Goal: Information Seeking & Learning: Learn about a topic

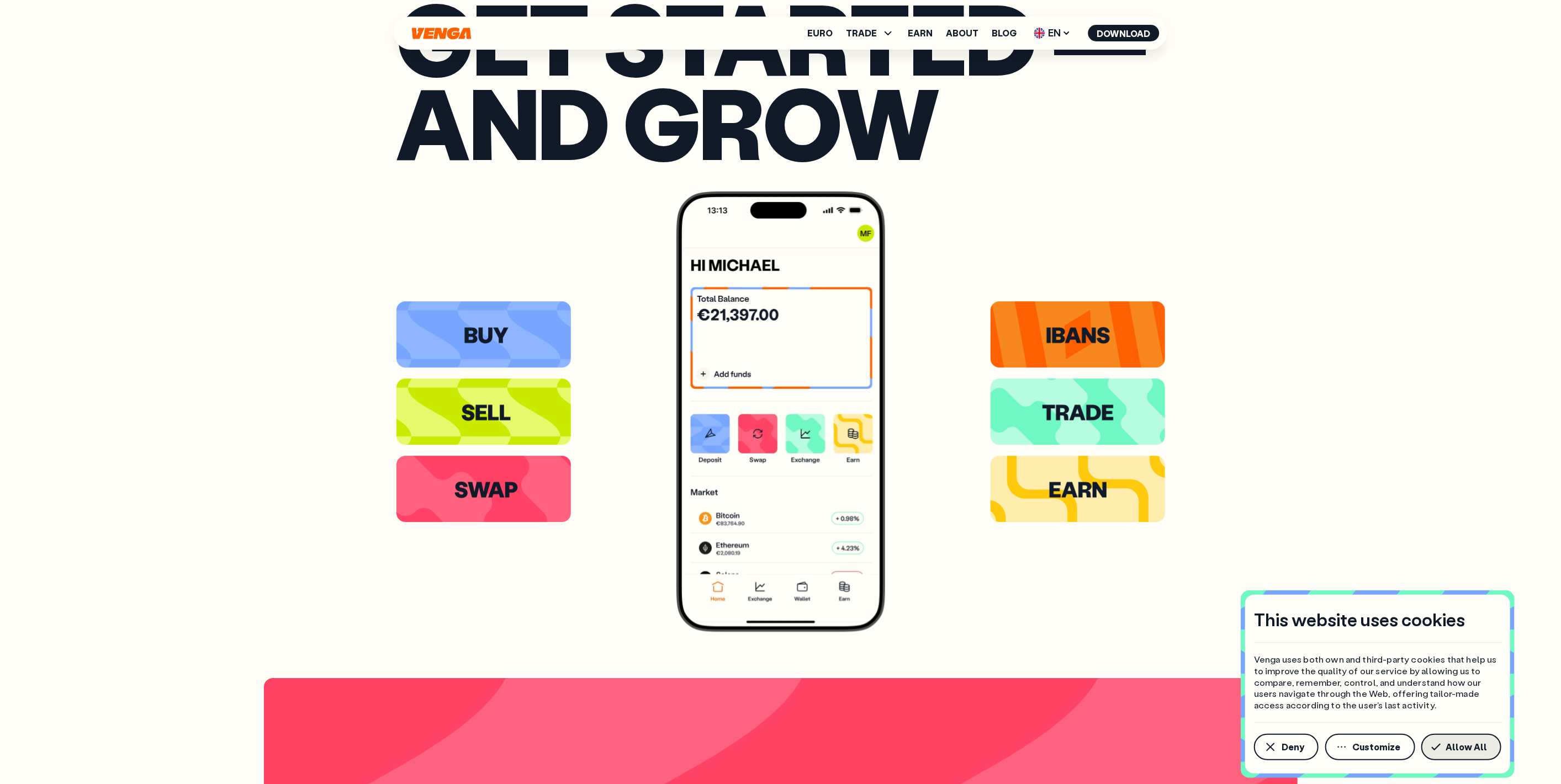
scroll to position [2941, 0]
click at [1458, 747] on span "Allow All" at bounding box center [1466, 748] width 42 height 9
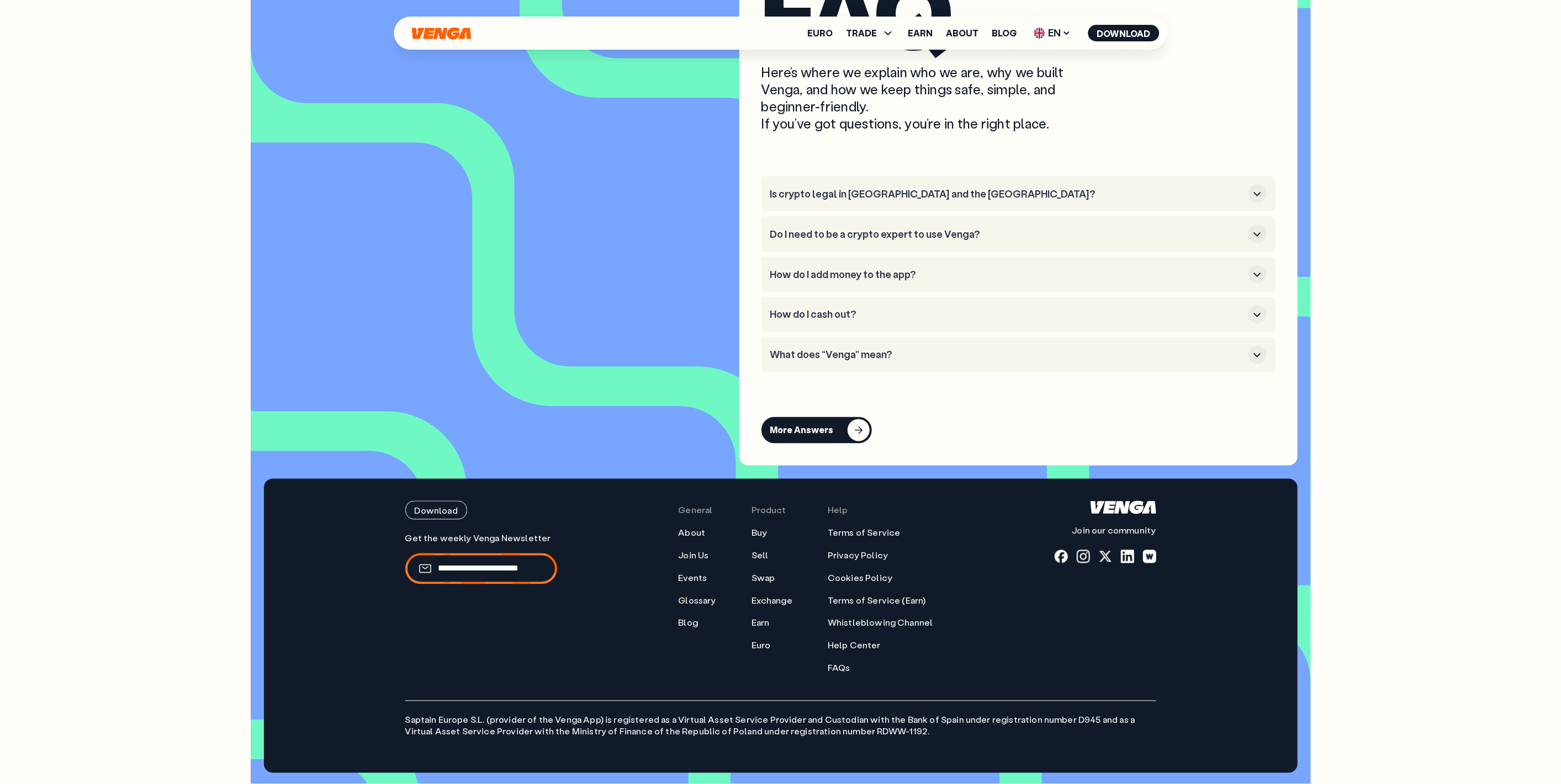
scroll to position [5460, 0]
click at [1255, 193] on icon "button" at bounding box center [1257, 194] width 13 height 13
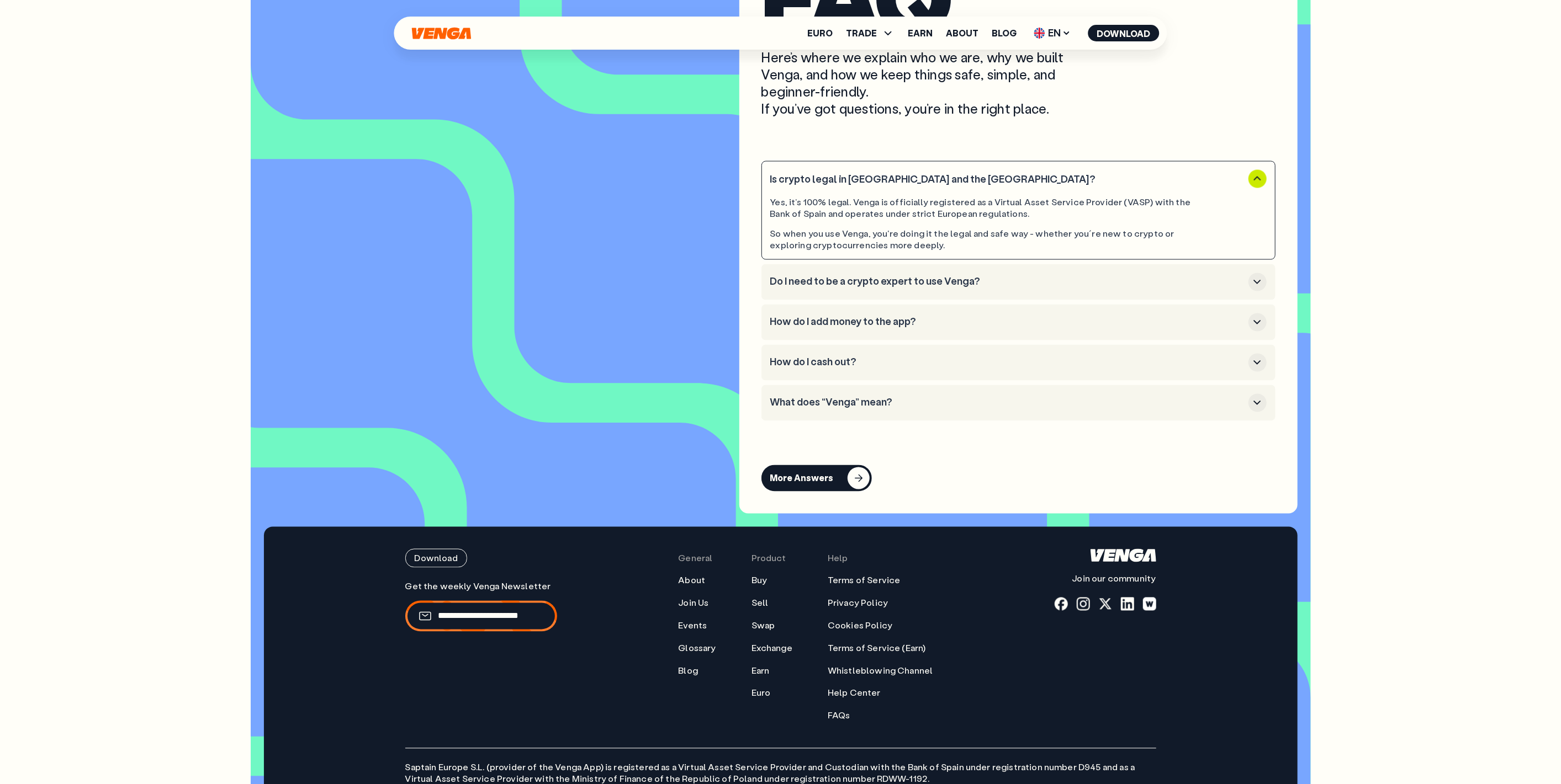
click at [1251, 289] on icon "button" at bounding box center [1257, 282] width 13 height 13
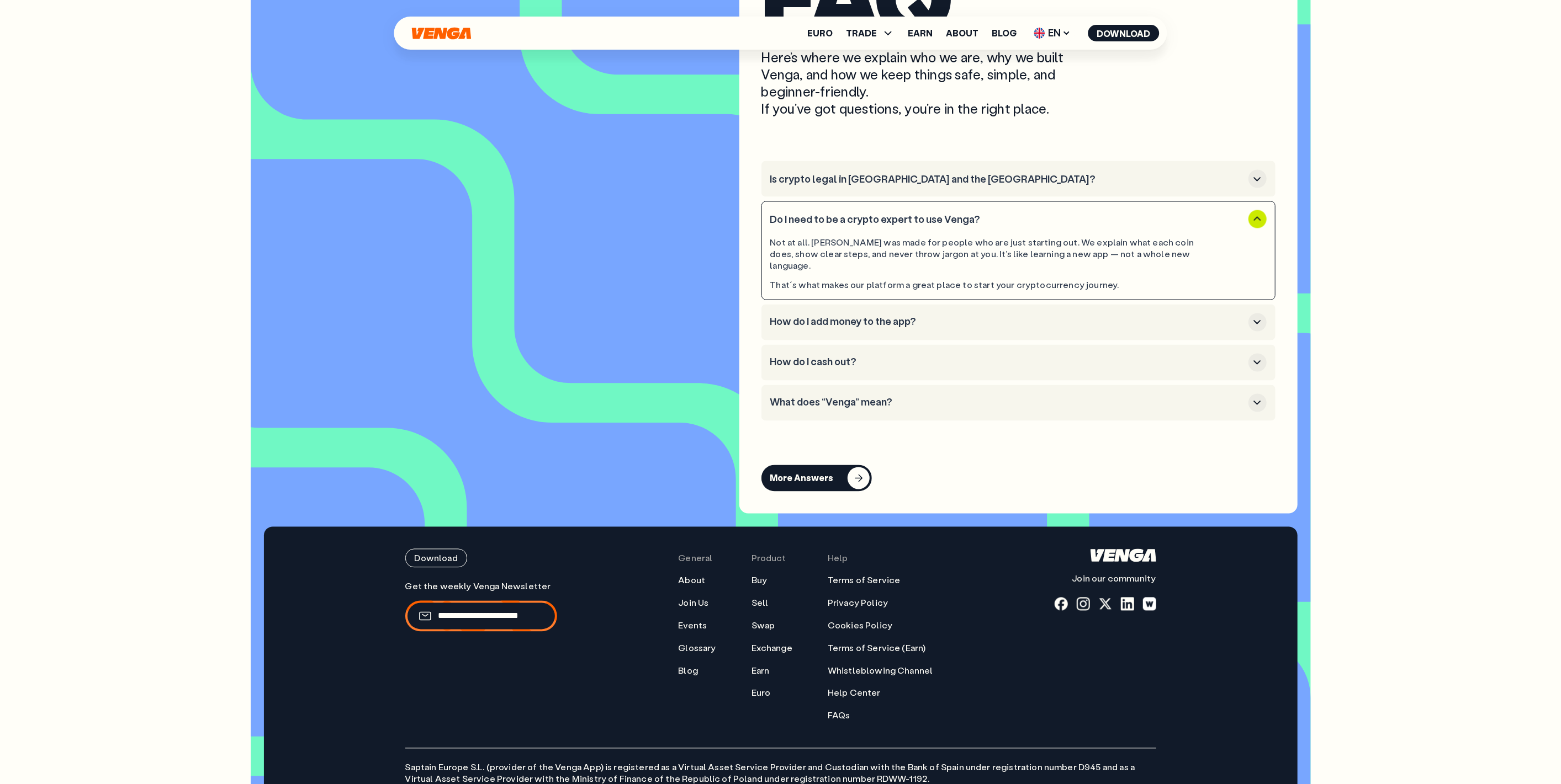
click at [1075, 332] on button "How do I add money to the app?" at bounding box center [1018, 323] width 496 height 18
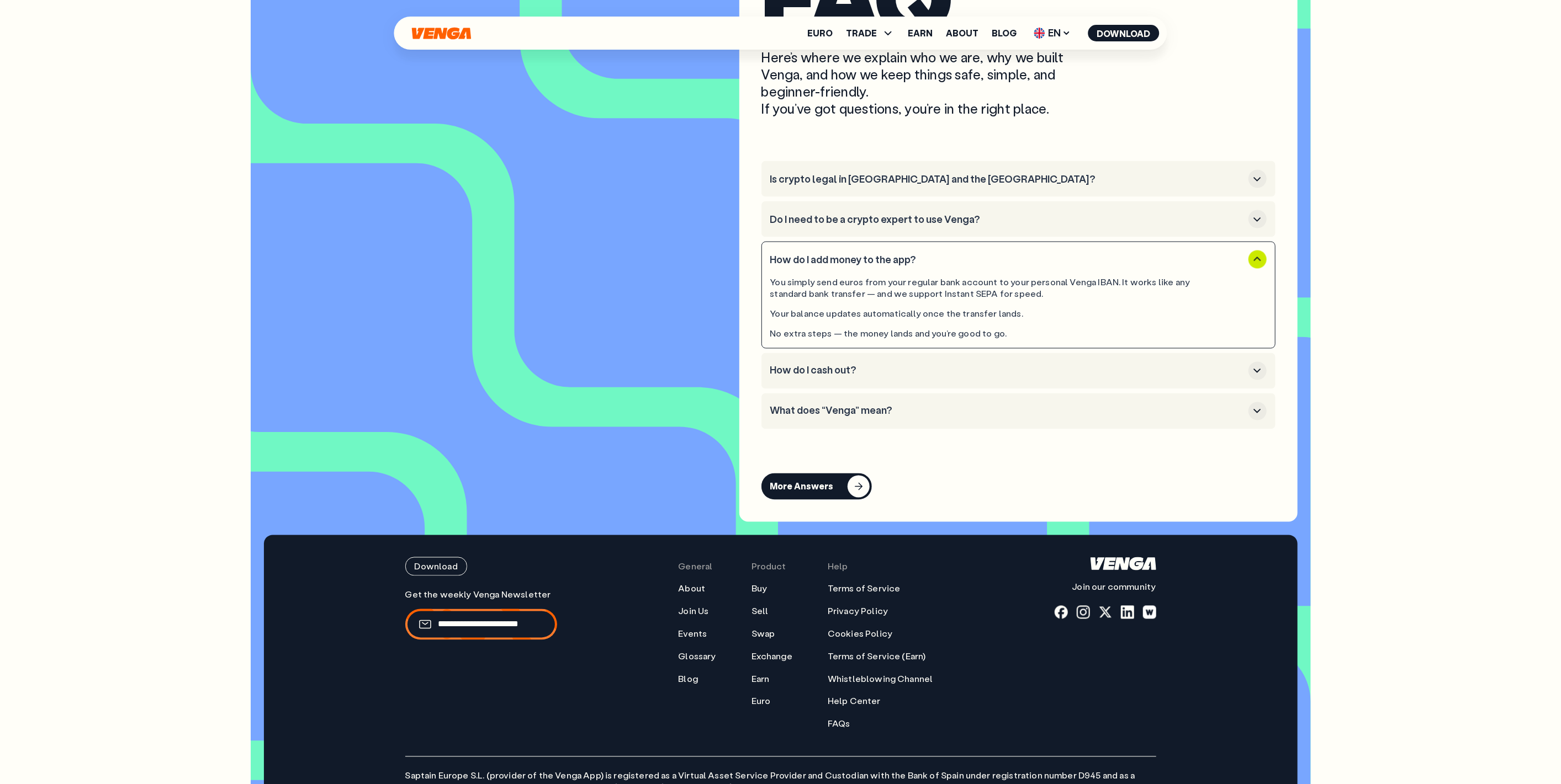
click at [1044, 377] on h3 "How do I cash out?" at bounding box center [1007, 371] width 474 height 12
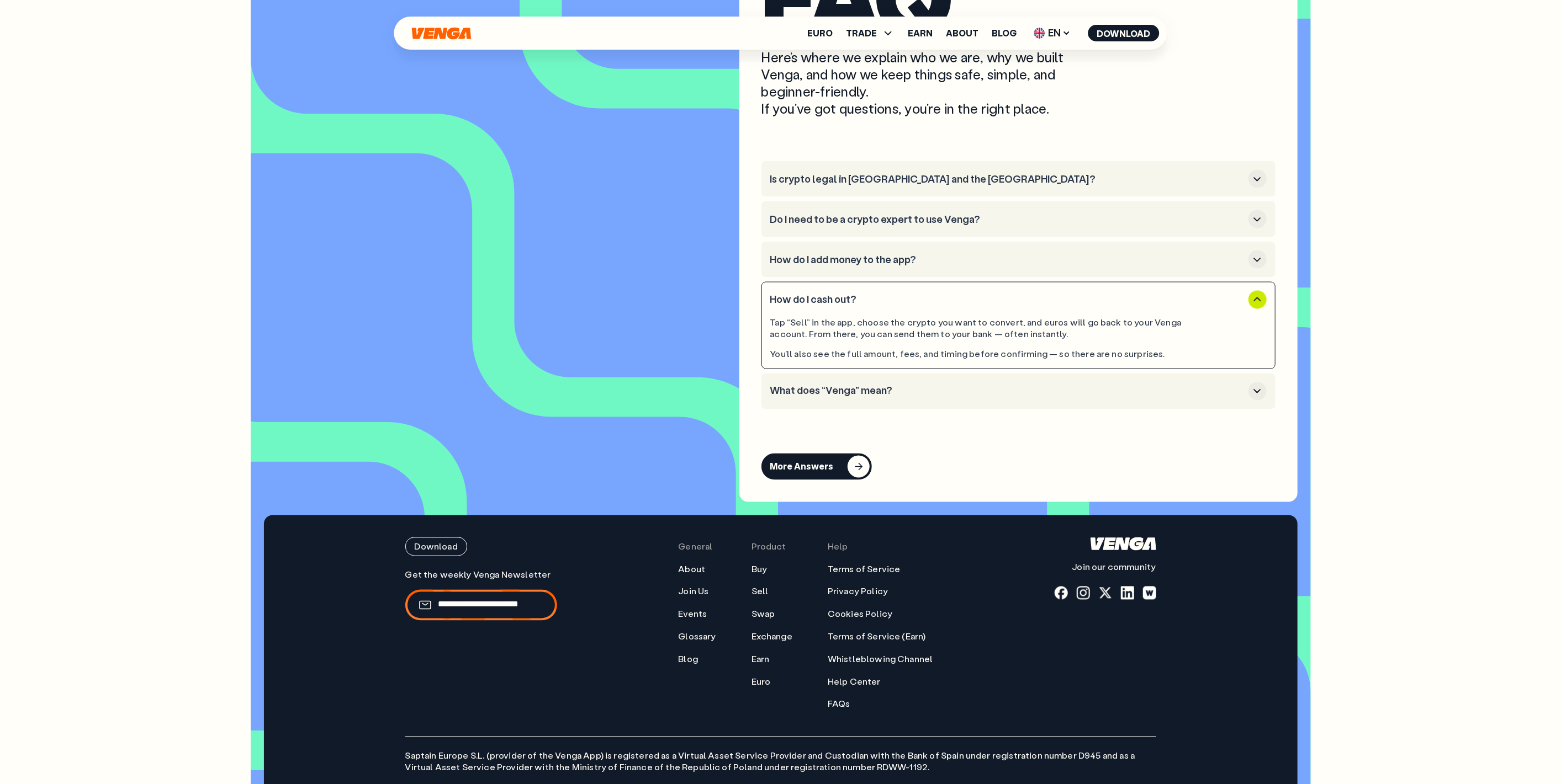
click at [1029, 400] on button "What does “Venga” mean?" at bounding box center [1018, 391] width 496 height 18
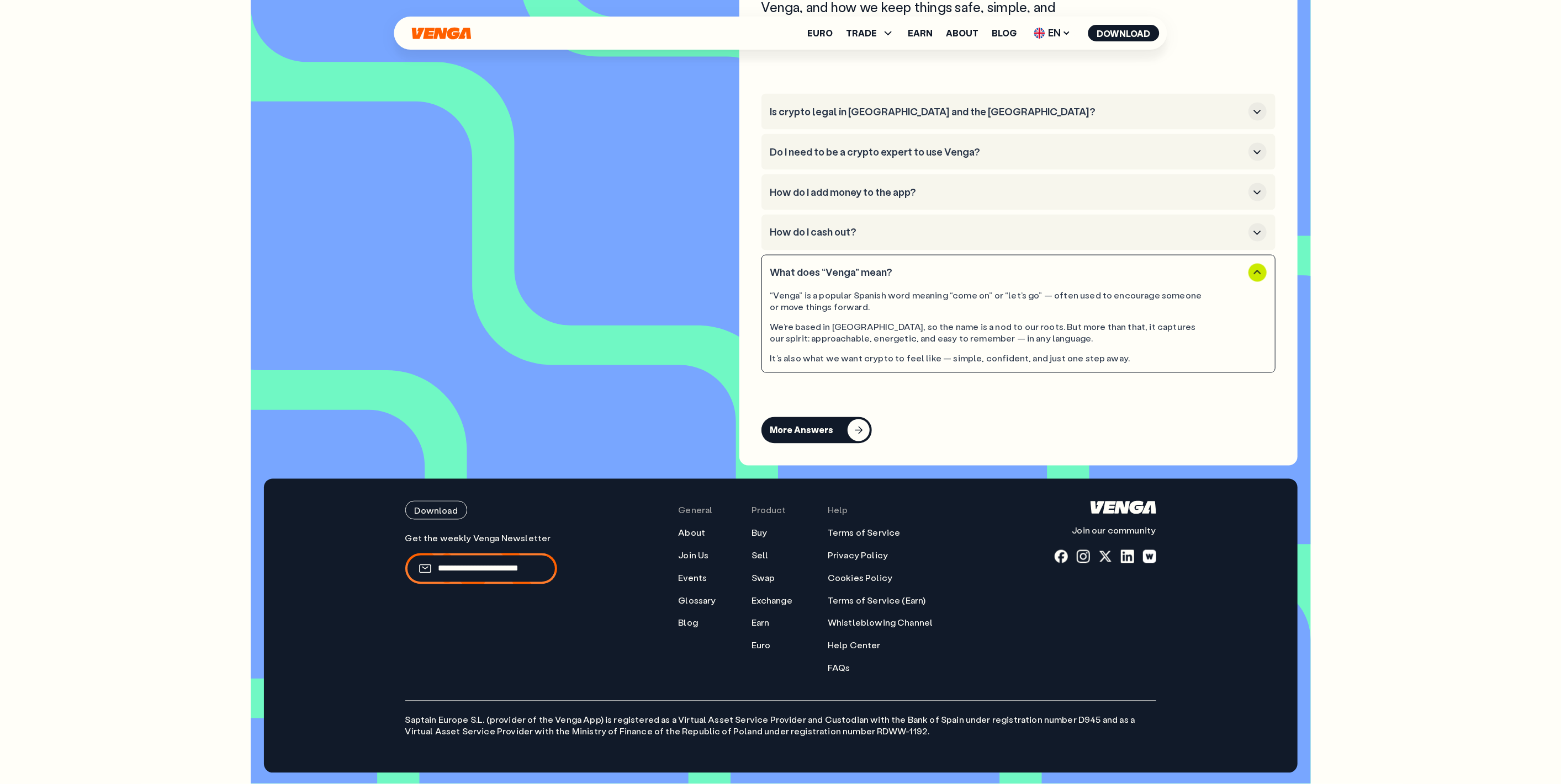
scroll to position [5542, 0]
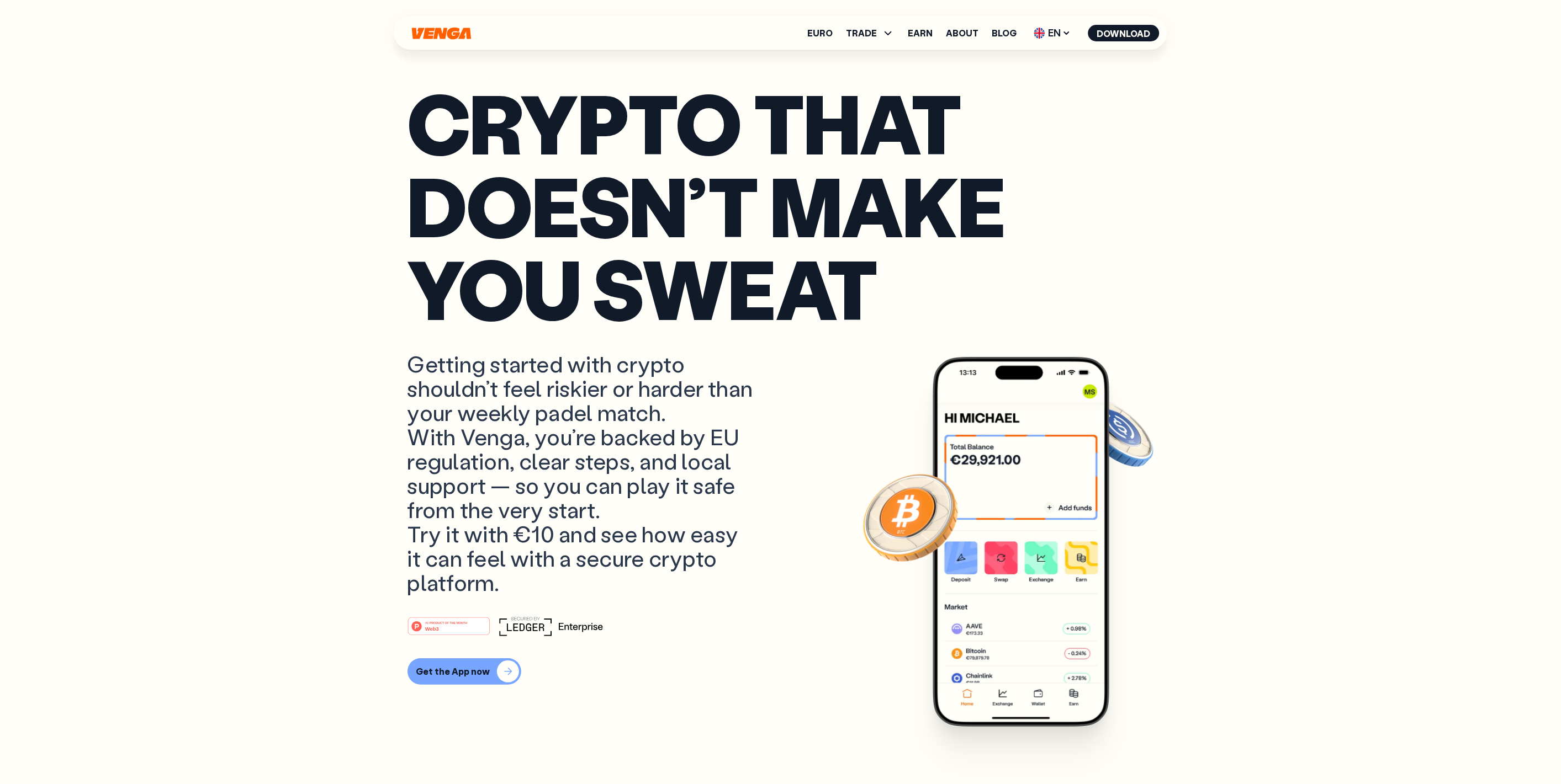
click at [448, 672] on div "Get the App now" at bounding box center [453, 671] width 74 height 11
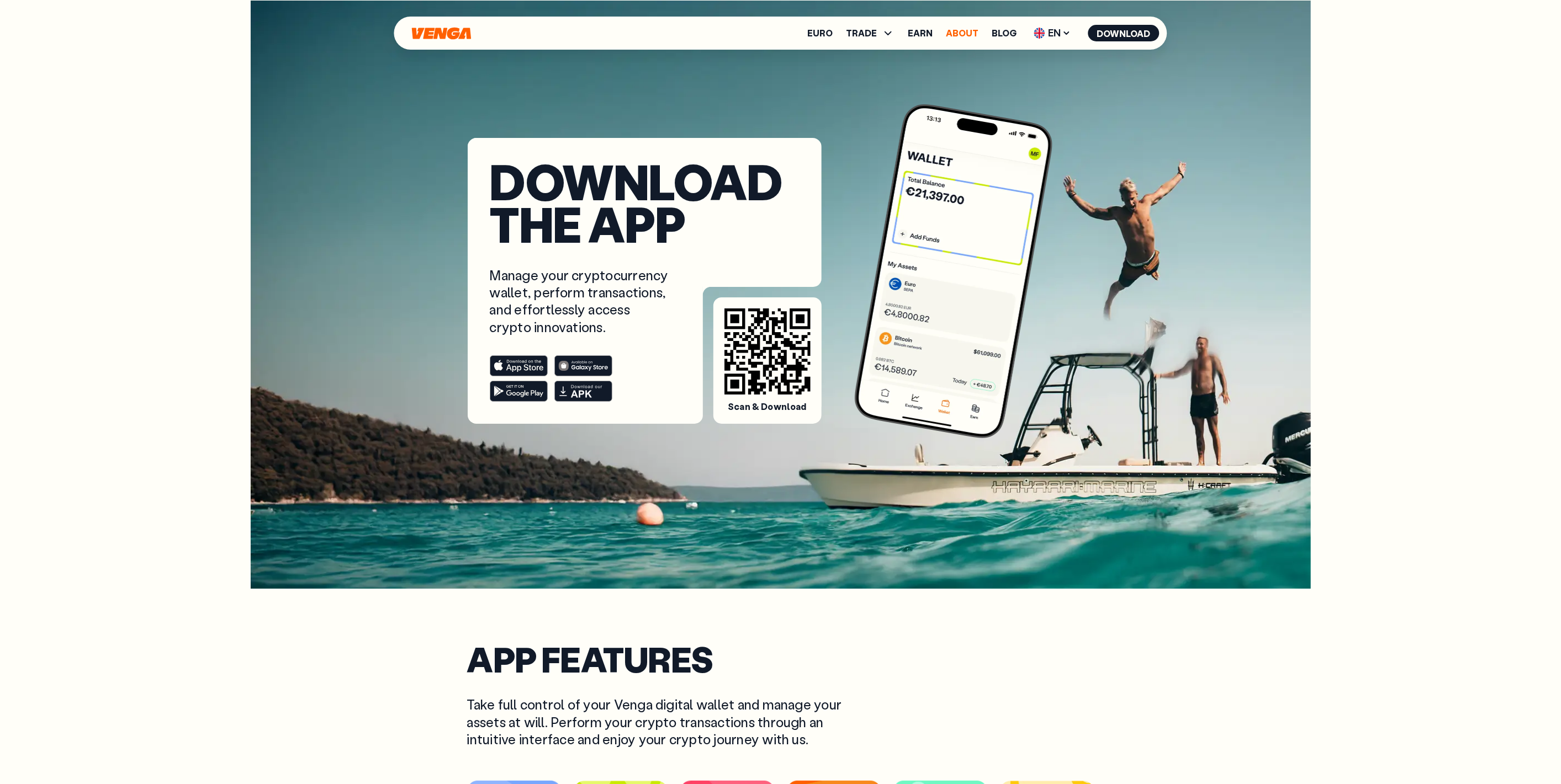
click at [965, 38] on link "About" at bounding box center [962, 33] width 32 height 9
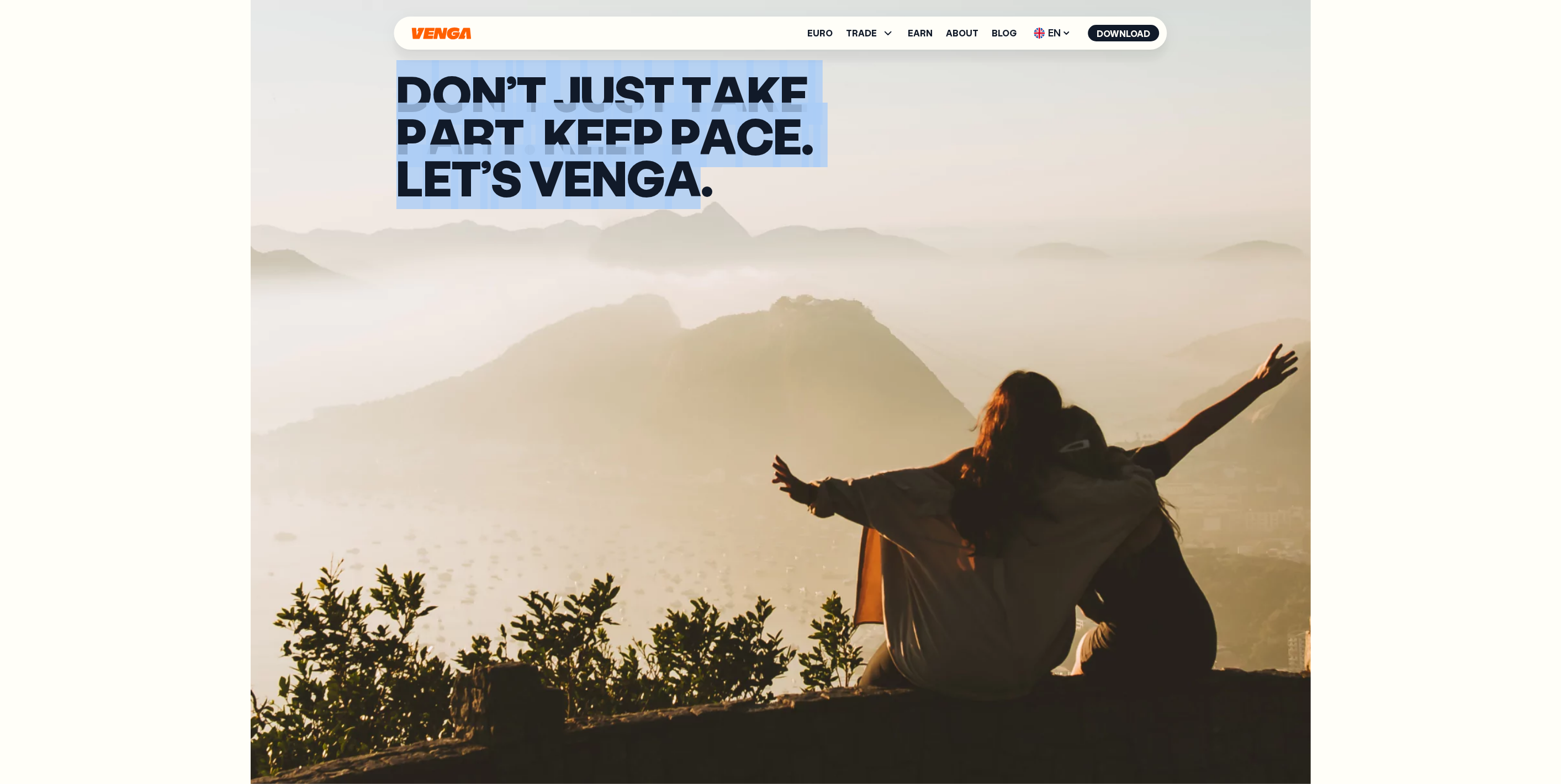
drag, startPoint x: 393, startPoint y: 79, endPoint x: 694, endPoint y: 171, distance: 314.7
click at [694, 171] on div "D O N ’ t j u s t t a k e p a r t . K e e p p a c e . L e t ’ s v e n g a ." at bounding box center [780, 135] width 795 height 271
copy div "D O N ’ t j u s t t a k e p a r t . K e e p p a c e . L e t ’ s v e n g a"
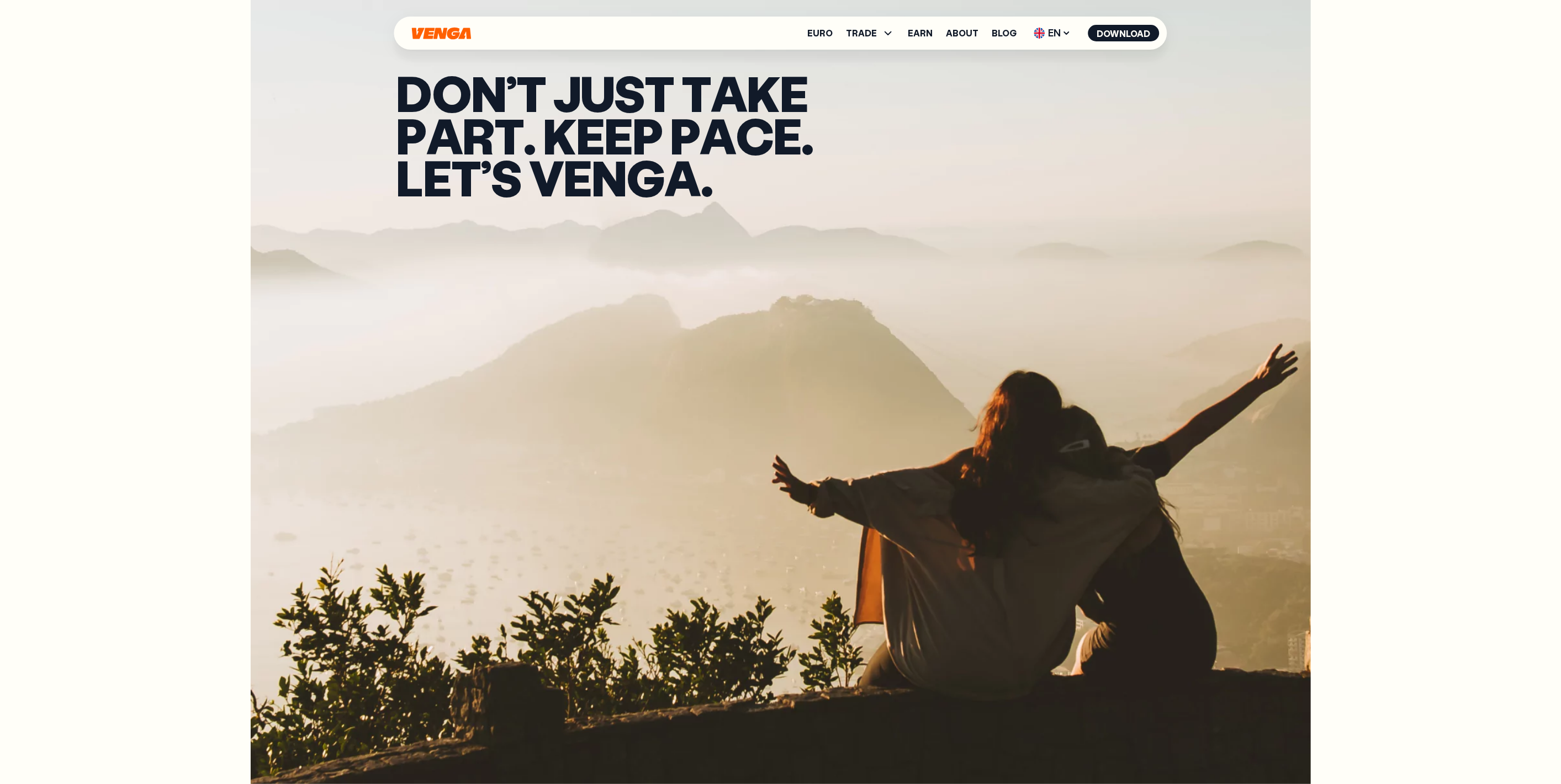
drag, startPoint x: 660, startPoint y: 92, endPoint x: 712, endPoint y: 231, distance: 148.4
click at [712, 231] on div "D O N ’ t j u s t t a k e p a r t . K e e p p a c e . L e t ’ s v e n g a ." at bounding box center [780, 135] width 795 height 271
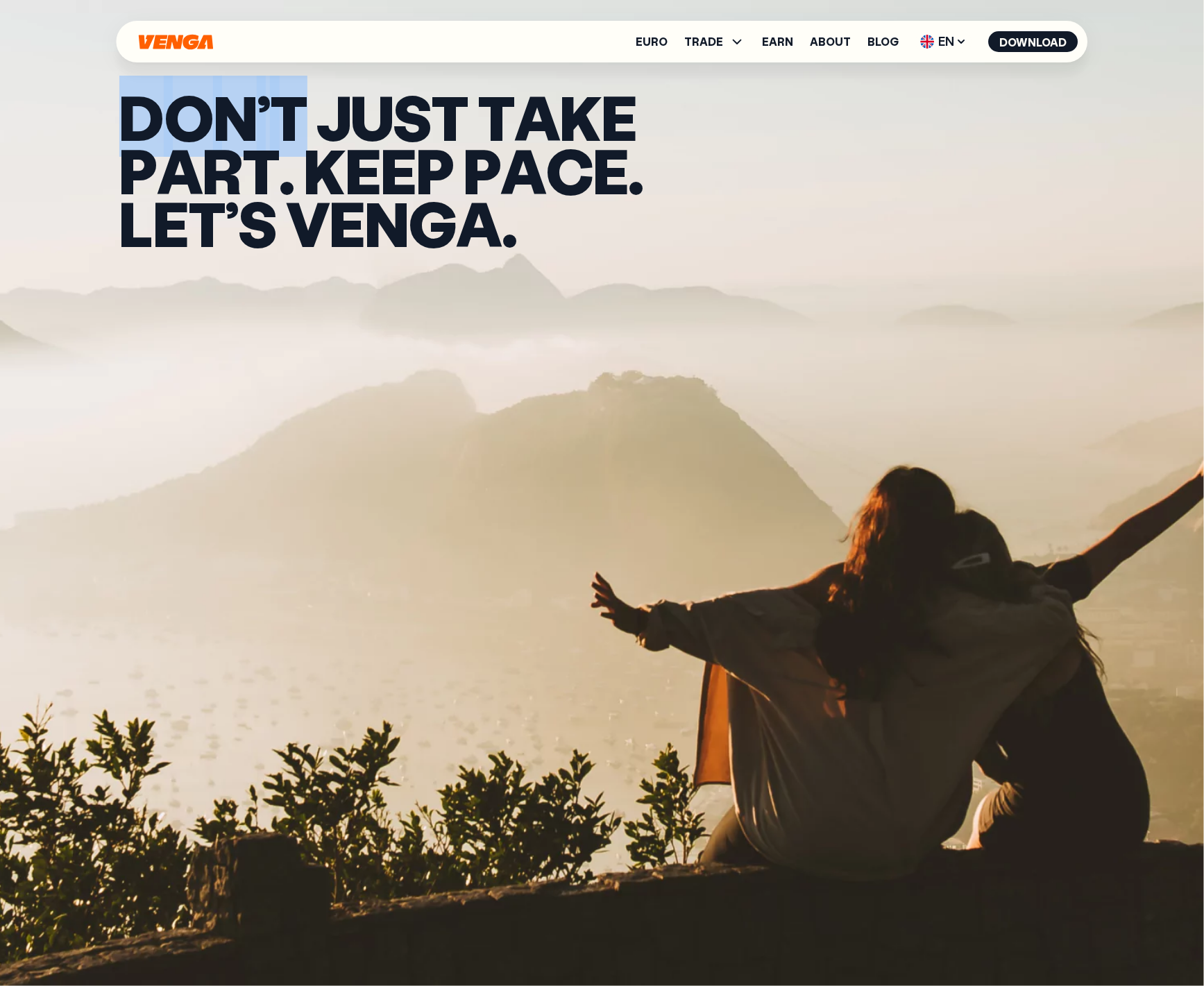
drag, startPoint x: 295, startPoint y: 122, endPoint x: 129, endPoint y: 118, distance: 166.0
click at [129, 118] on div "D O N ’ t" at bounding box center [217, 117] width 197 height 53
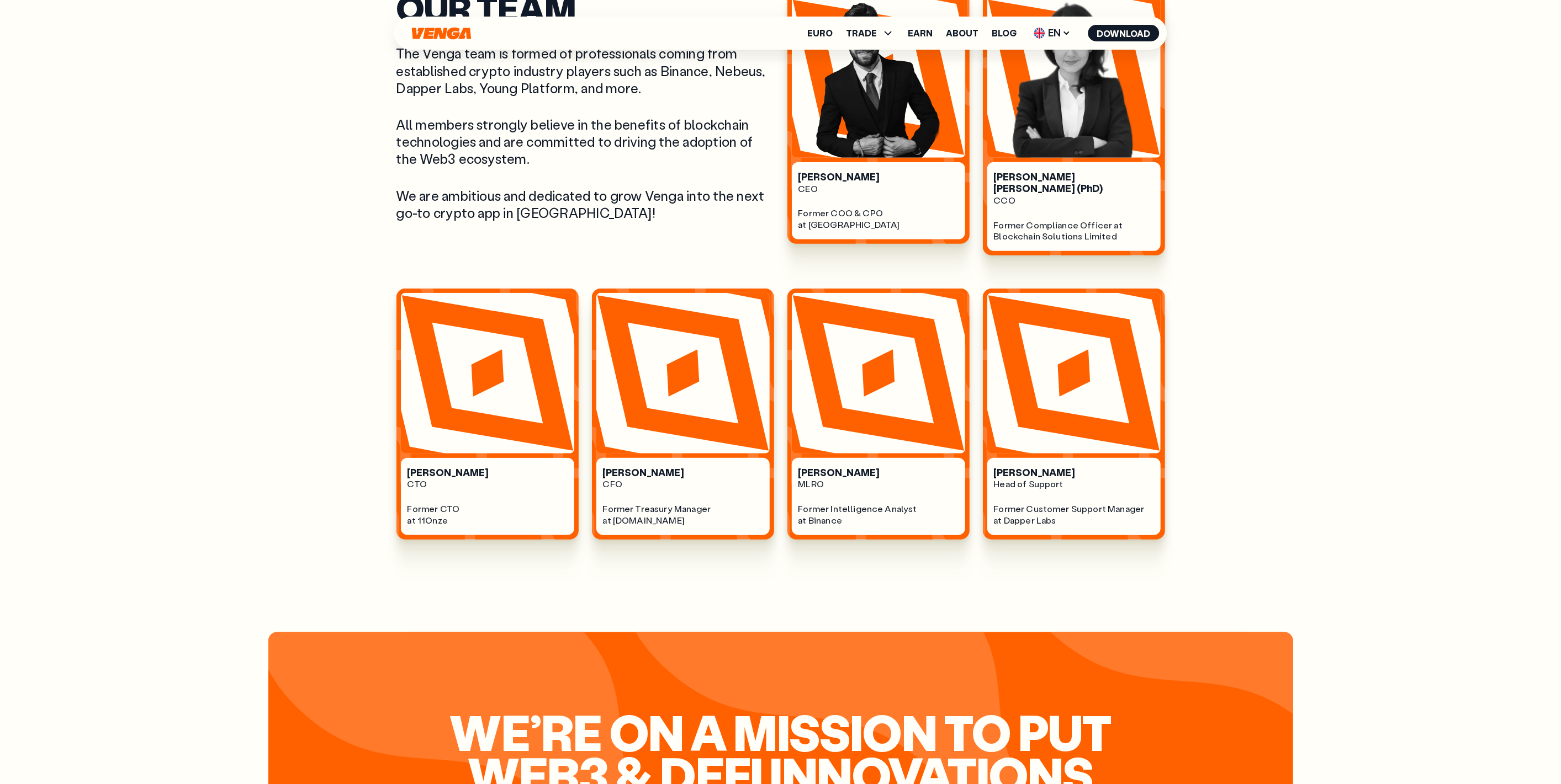
scroll to position [857, 0]
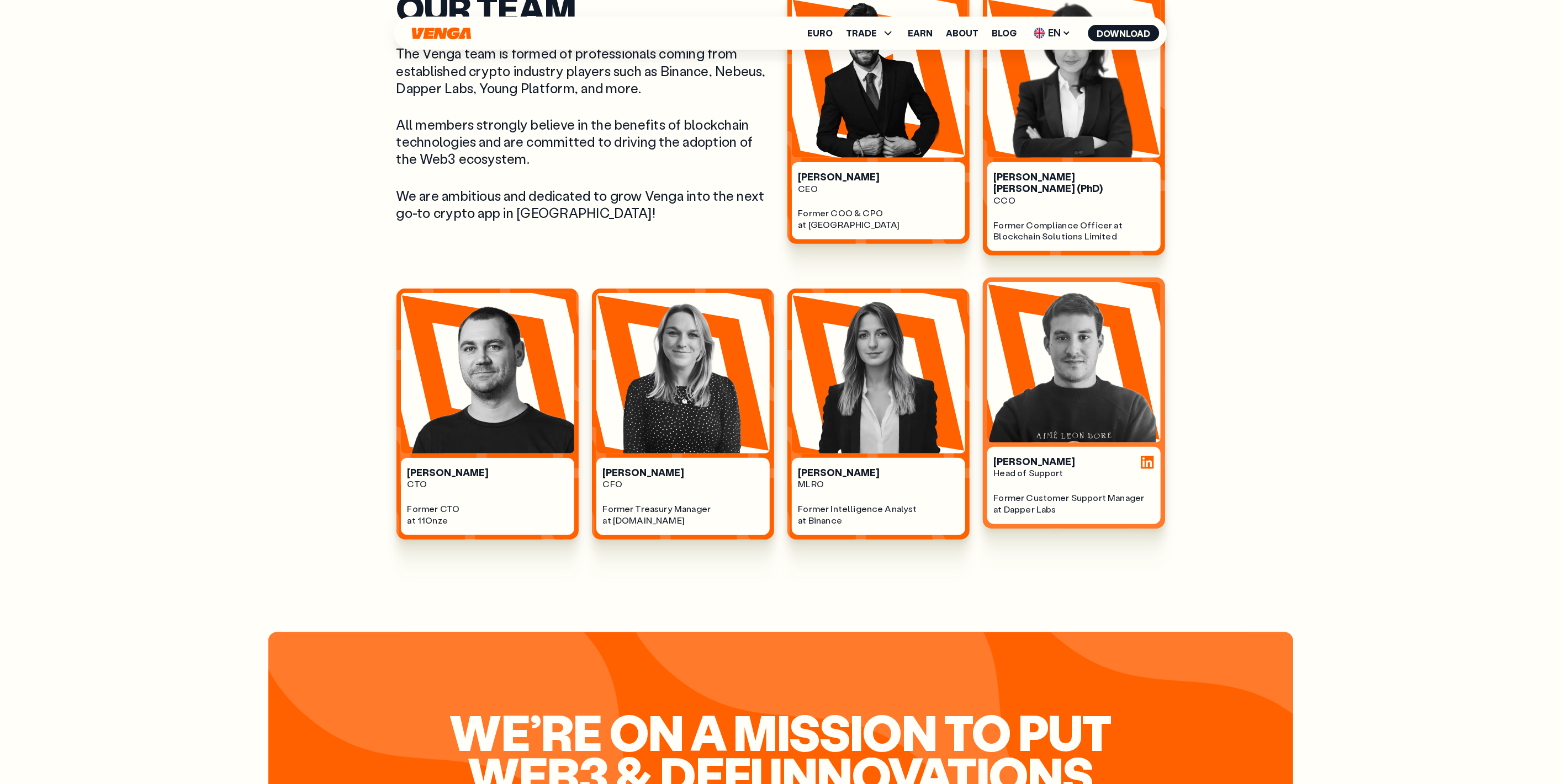
click at [1082, 380] on img at bounding box center [1073, 362] width 173 height 160
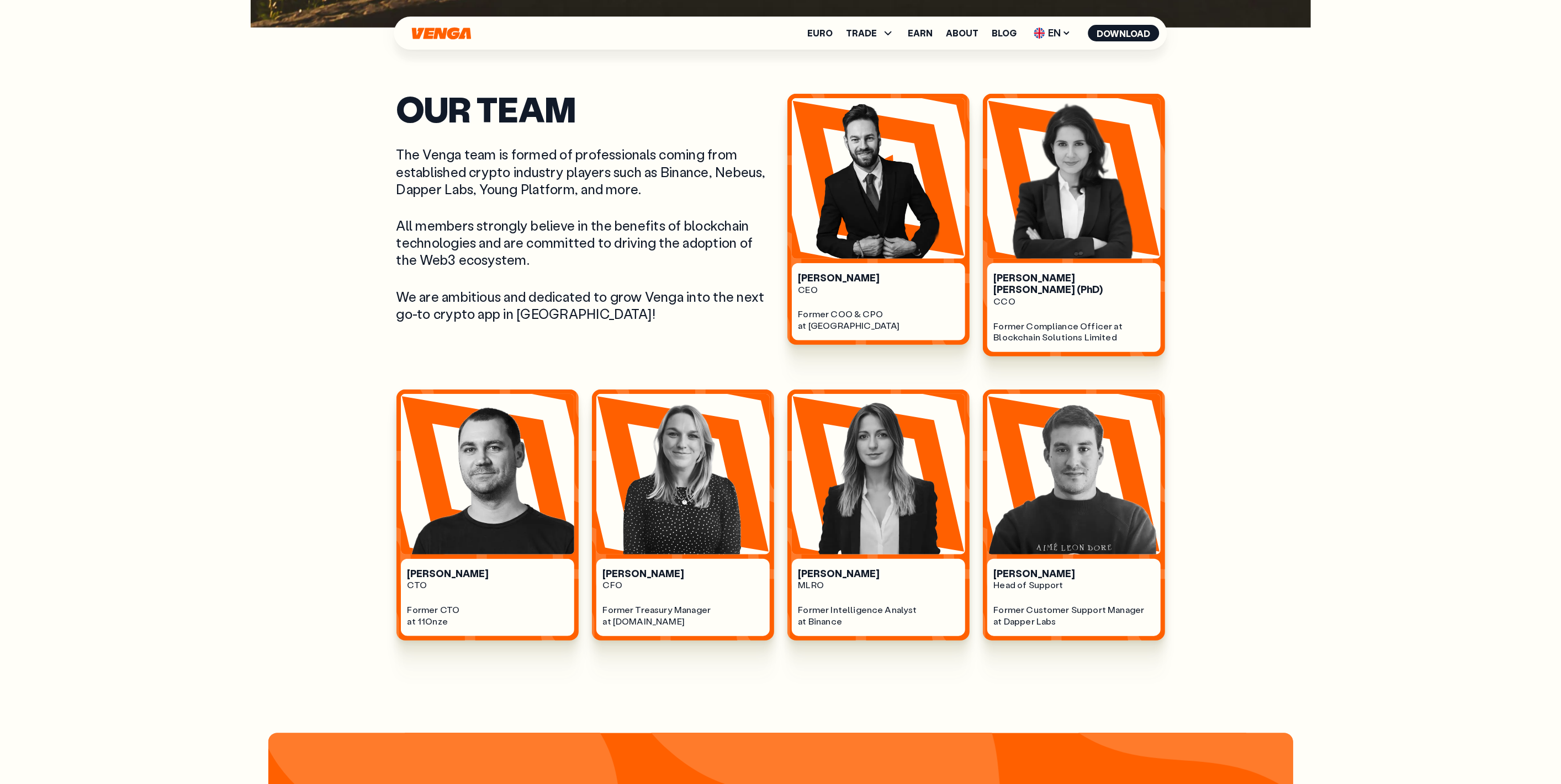
scroll to position [757, 0]
